Goal: Transaction & Acquisition: Purchase product/service

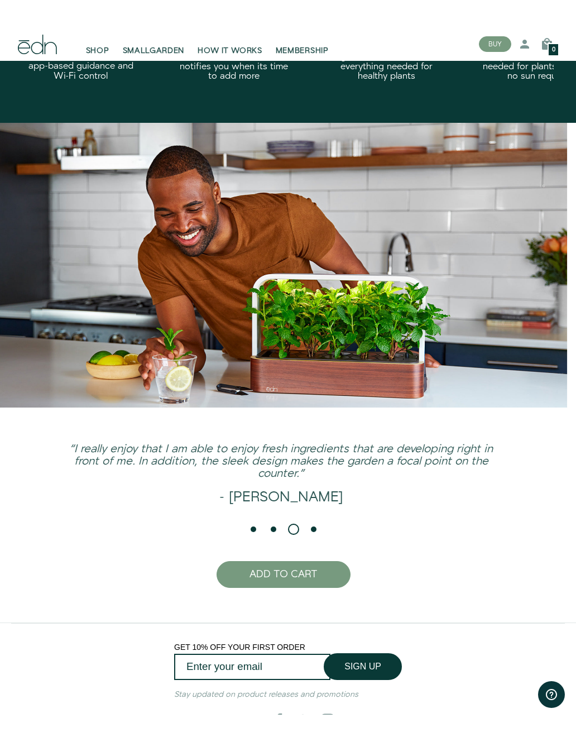
scroll to position [1986, 0]
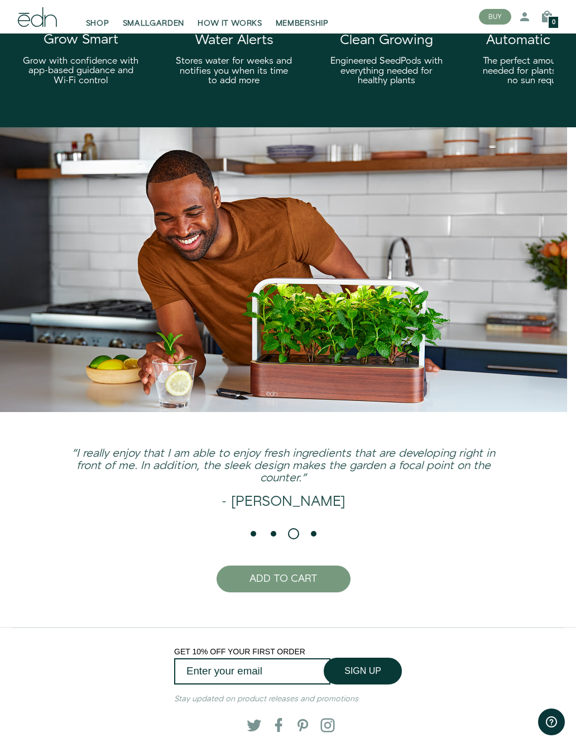
click at [87, 23] on span "SHOP" at bounding box center [97, 23] width 23 height 11
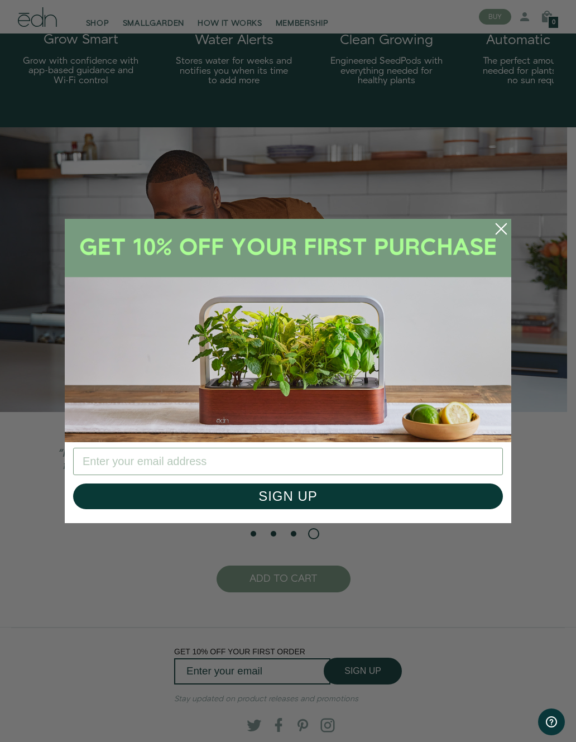
type input "ejsemas@gmail.com"
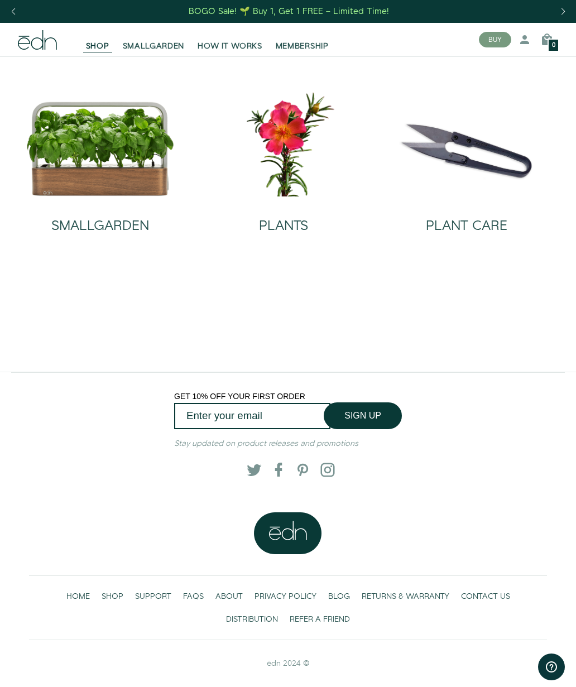
click at [85, 177] on img at bounding box center [100, 148] width 148 height 95
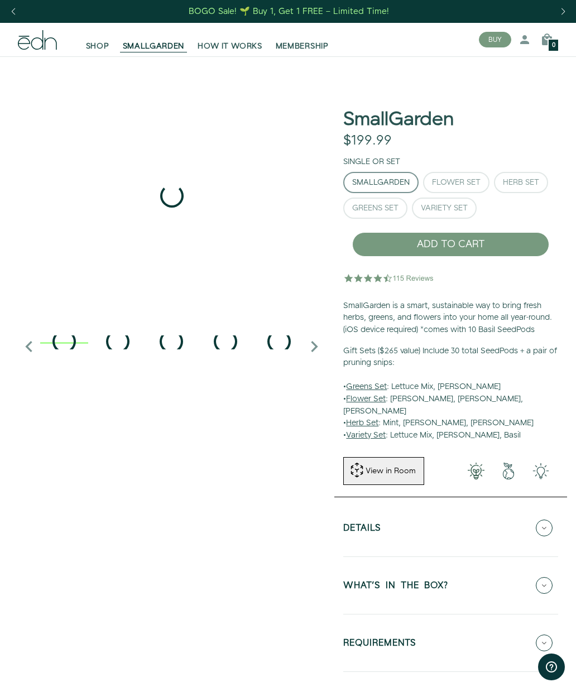
click at [520, 181] on div "Herb Set" at bounding box center [521, 183] width 36 height 8
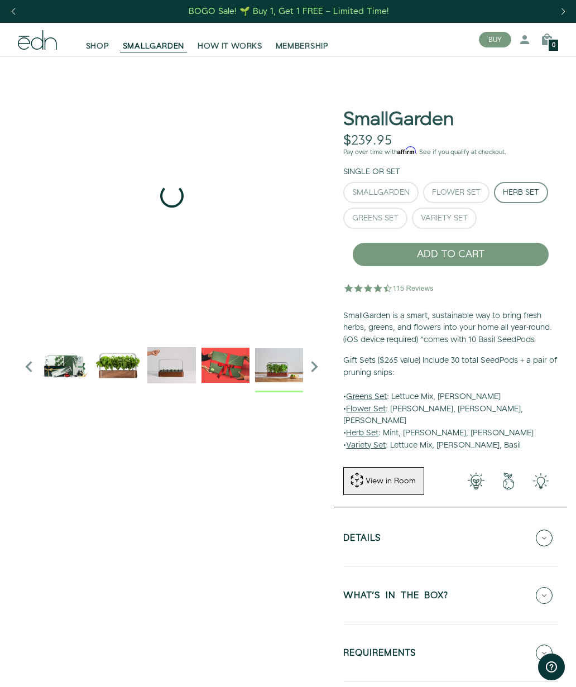
click at [274, 373] on img "4 / 6" at bounding box center [279, 365] width 48 height 48
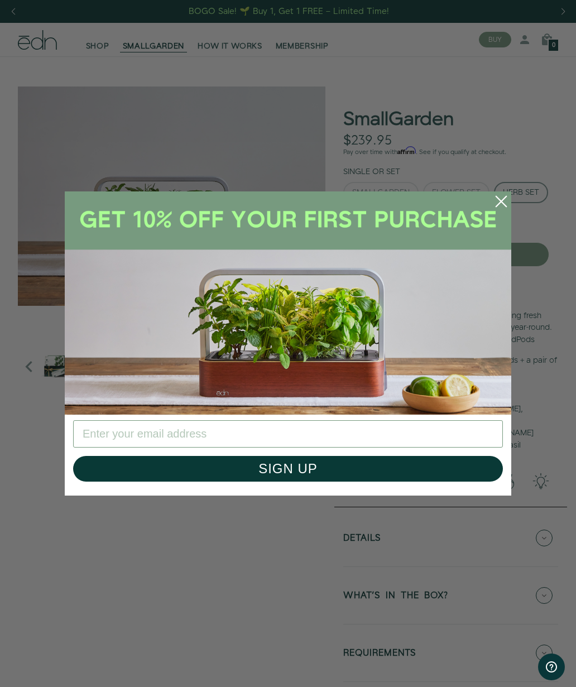
type input "ejsemas@gmail.com"
click at [396, 467] on button "SIGN UP" at bounding box center [288, 469] width 430 height 26
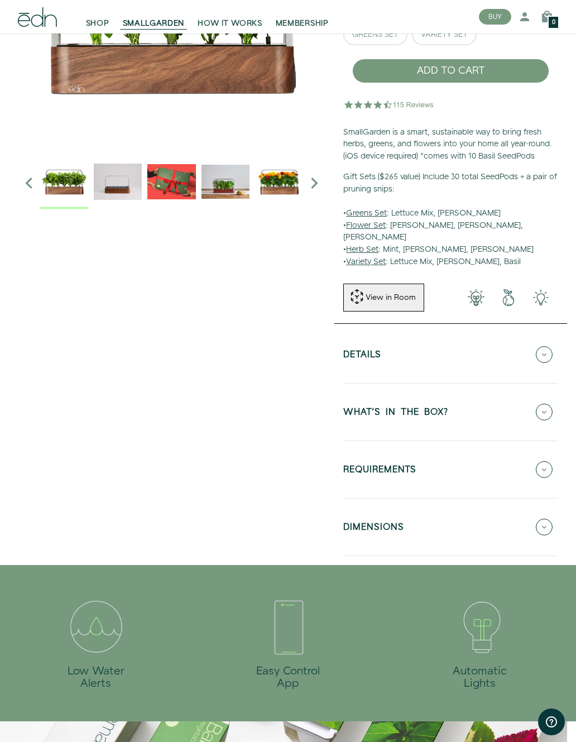
scroll to position [186, 0]
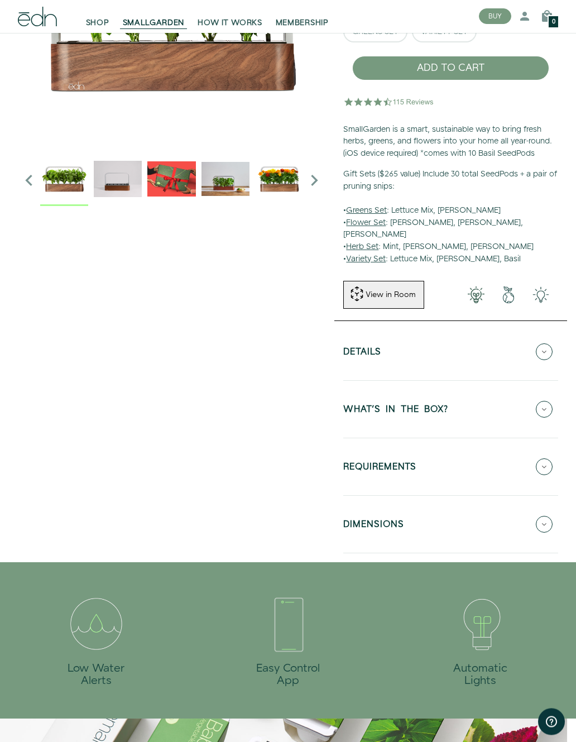
click at [551, 344] on icon at bounding box center [544, 352] width 17 height 17
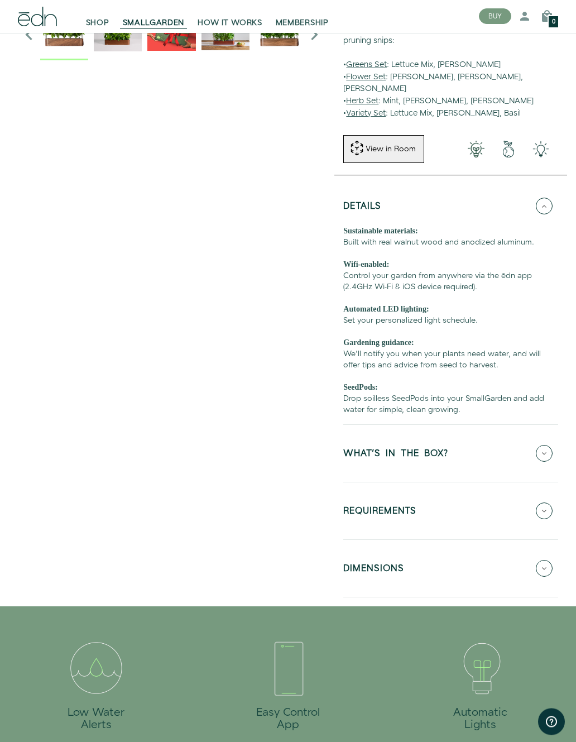
scroll to position [336, 0]
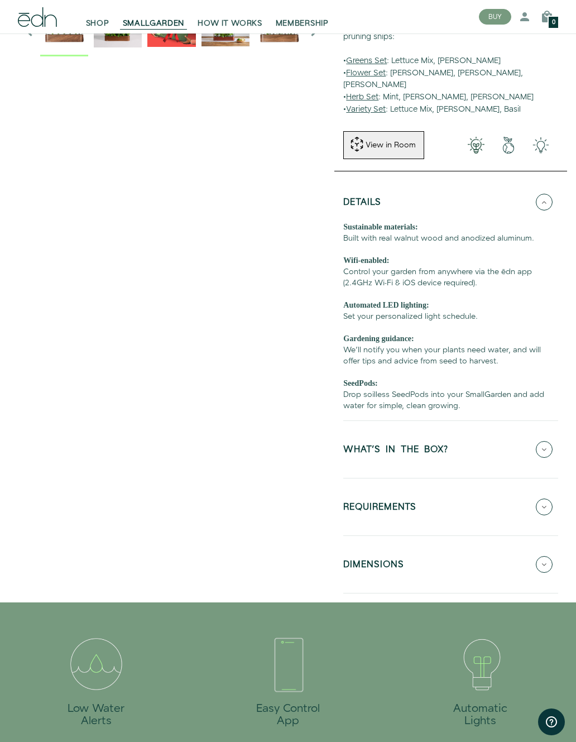
click at [551, 438] on button "WHAT'S IN THE BOX?" at bounding box center [450, 449] width 215 height 39
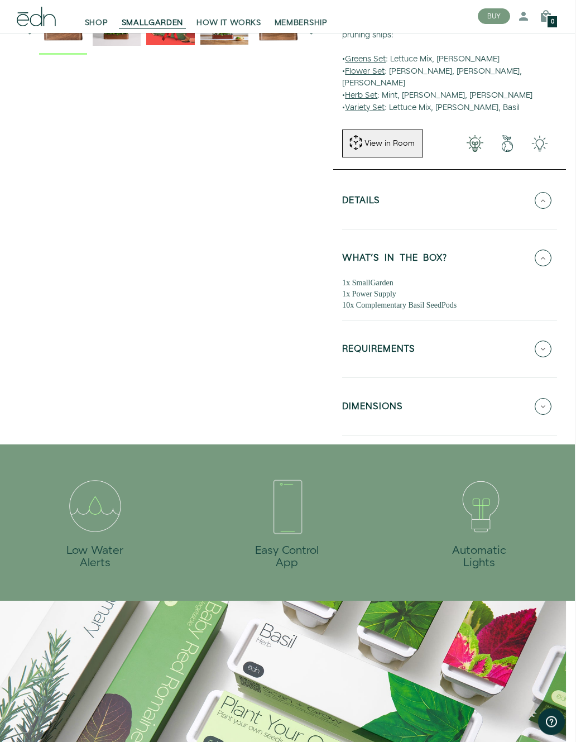
scroll to position [338, 1]
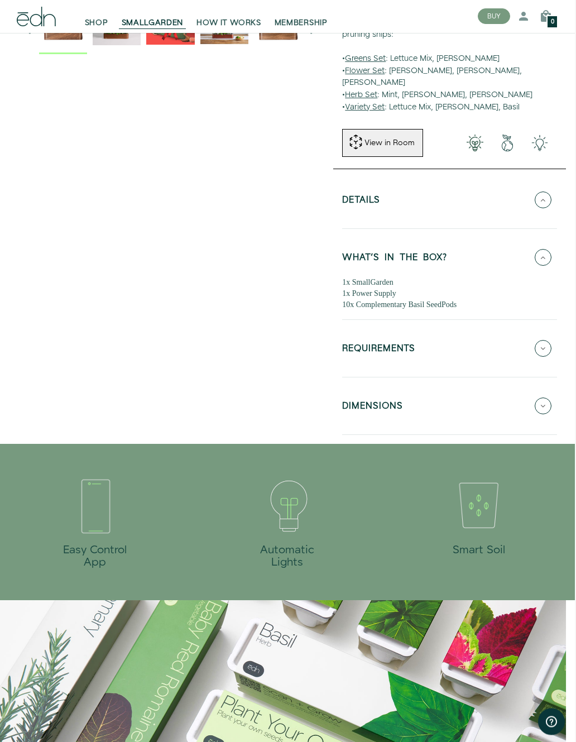
click at [546, 398] on icon at bounding box center [543, 406] width 17 height 17
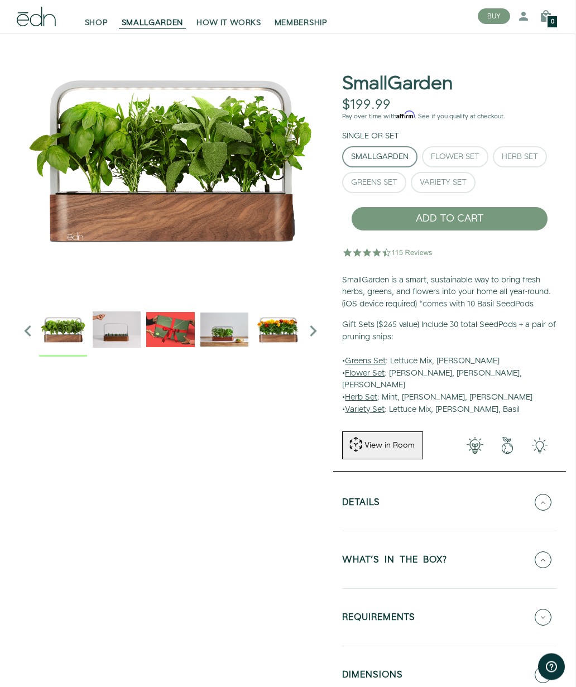
scroll to position [0, 1]
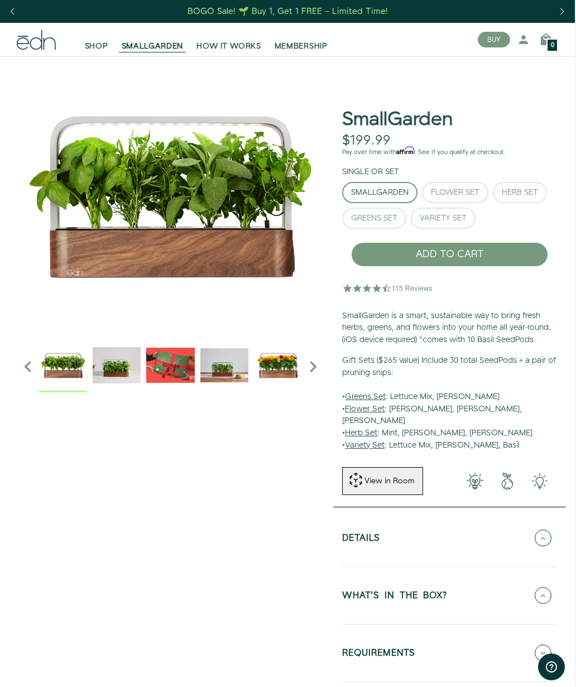
click at [526, 189] on div "Herb Set" at bounding box center [520, 193] width 36 height 8
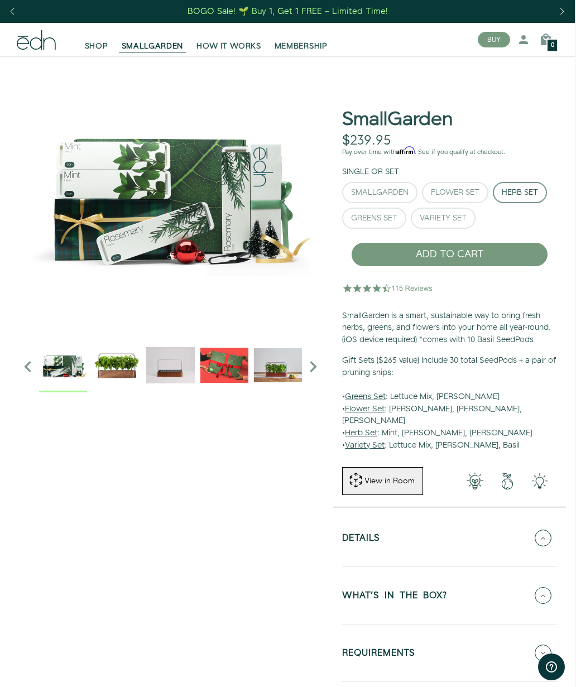
click at [88, 47] on span "SHOP" at bounding box center [96, 46] width 23 height 11
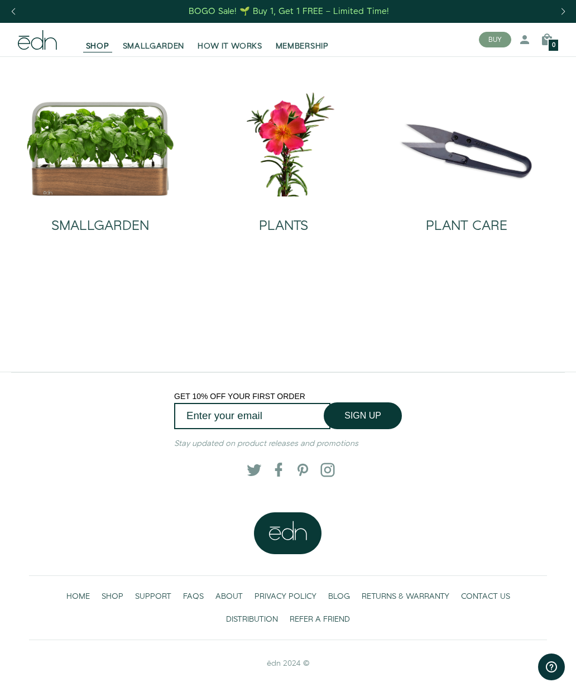
click at [94, 164] on img at bounding box center [100, 148] width 148 height 95
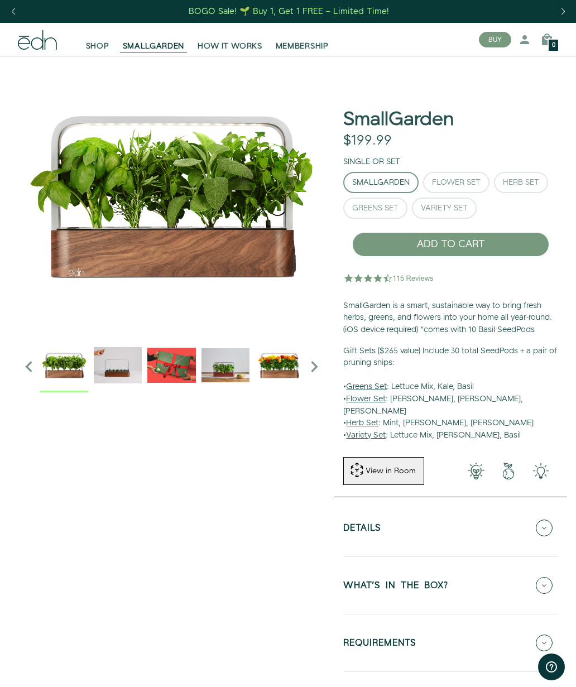
click at [377, 208] on div "Greens Set" at bounding box center [375, 208] width 46 height 8
